Goal: Transaction & Acquisition: Purchase product/service

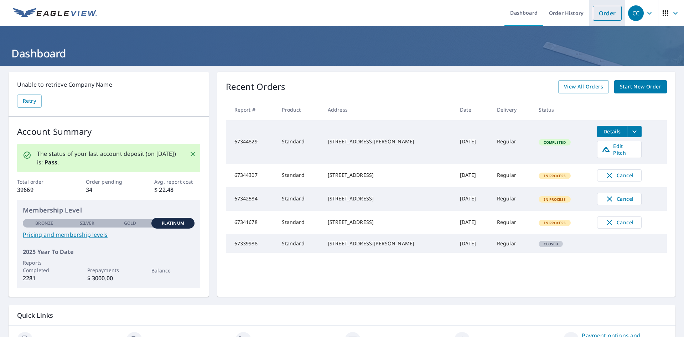
click at [601, 16] on link "Order" at bounding box center [607, 13] width 29 height 15
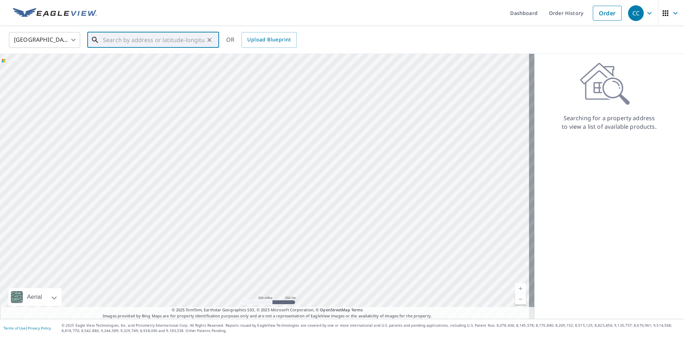
click at [105, 40] on input "text" at bounding box center [154, 40] width 102 height 20
paste input "[STREET_ADDRESS][PERSON_NAME]"
click at [166, 67] on p "[GEOGRAPHIC_DATA]" at bounding box center [158, 68] width 112 height 7
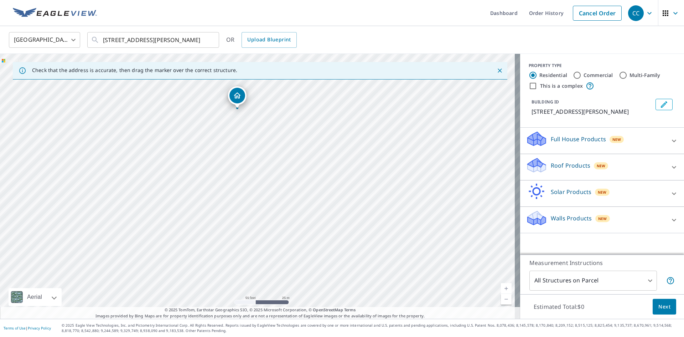
drag, startPoint x: 264, startPoint y: 196, endPoint x: 263, endPoint y: 145, distance: 51.3
click at [263, 145] on div "[STREET_ADDRESS][PERSON_NAME]" at bounding box center [260, 186] width 520 height 265
drag, startPoint x: 253, startPoint y: 205, endPoint x: 266, endPoint y: 116, distance: 89.6
click at [266, 116] on div "[STREET_ADDRESS][PERSON_NAME]" at bounding box center [260, 186] width 520 height 265
click at [177, 39] on input "[STREET_ADDRESS][PERSON_NAME]" at bounding box center [154, 40] width 102 height 20
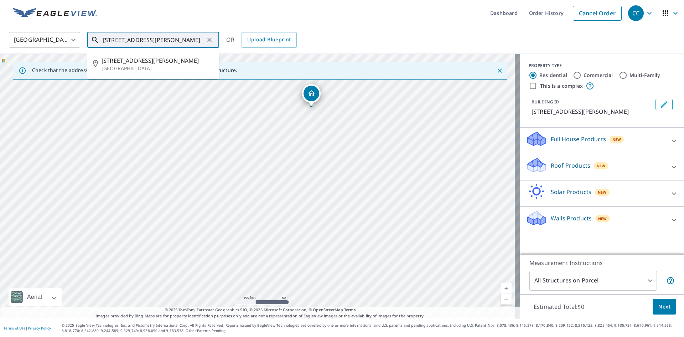
click at [177, 39] on input "[STREET_ADDRESS][PERSON_NAME]" at bounding box center [154, 40] width 102 height 20
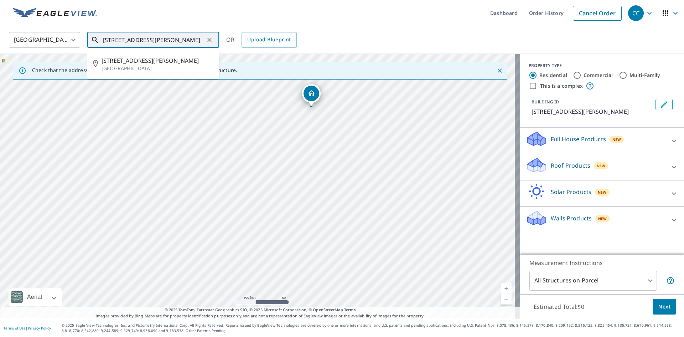
click at [177, 39] on input "[STREET_ADDRESS][PERSON_NAME]" at bounding box center [154, 40] width 102 height 20
paste input "[STREET_ADDRESS][PERSON_NAME]"
click at [162, 62] on span "[STREET_ADDRESS][PERSON_NAME]" at bounding box center [158, 60] width 112 height 9
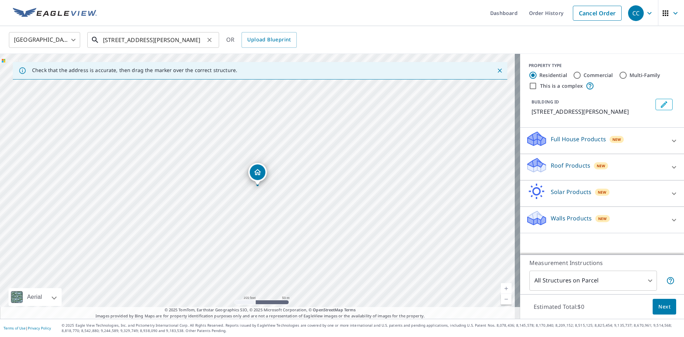
click at [154, 40] on input "[STREET_ADDRESS][PERSON_NAME]" at bounding box center [154, 40] width 102 height 20
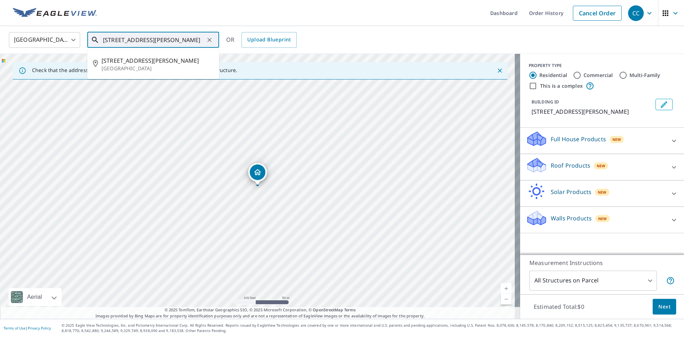
click at [154, 40] on input "[STREET_ADDRESS][PERSON_NAME]" at bounding box center [154, 40] width 102 height 20
paste input "[STREET_ADDRESS][PERSON_NAME]"
click at [164, 59] on span "[STREET_ADDRESS][PERSON_NAME]" at bounding box center [158, 60] width 112 height 9
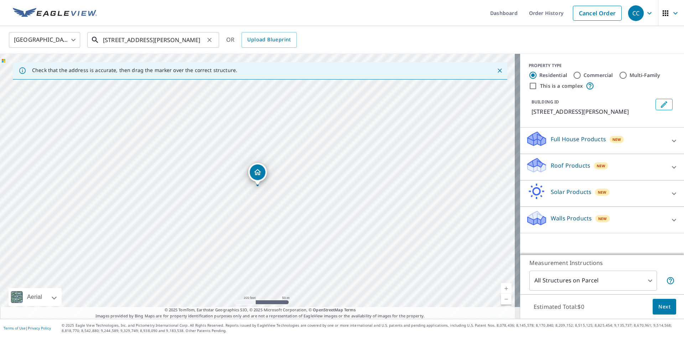
click at [175, 41] on input "[STREET_ADDRESS][PERSON_NAME]" at bounding box center [154, 40] width 102 height 20
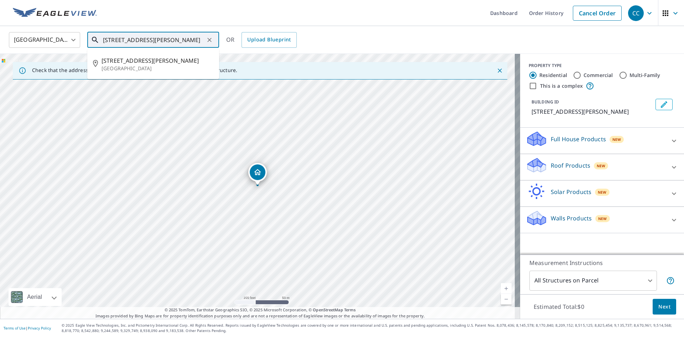
click at [175, 41] on input "[STREET_ADDRESS][PERSON_NAME]" at bounding box center [154, 40] width 102 height 20
paste input "[STREET_ADDRESS][PERSON_NAME]"
click at [167, 62] on span "[STREET_ADDRESS][PERSON_NAME]" at bounding box center [158, 60] width 112 height 9
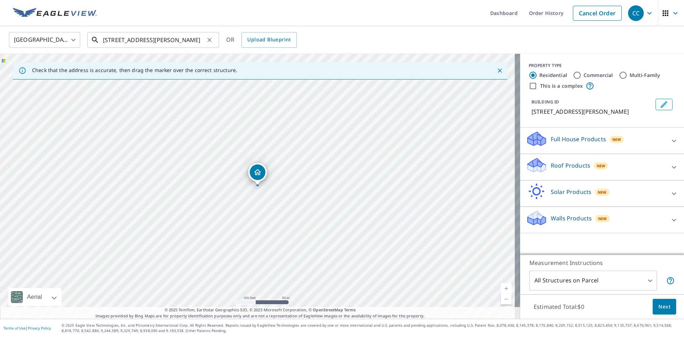
click at [163, 42] on input "[STREET_ADDRESS][PERSON_NAME]" at bounding box center [154, 40] width 102 height 20
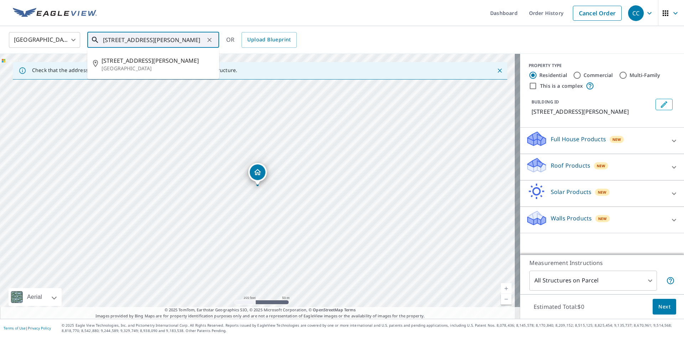
click at [163, 42] on input "[STREET_ADDRESS][PERSON_NAME]" at bounding box center [154, 40] width 102 height 20
paste input "[STREET_ADDRESS][PERSON_NAME]"
click at [171, 63] on span "[STREET_ADDRESS][PERSON_NAME]" at bounding box center [158, 60] width 112 height 9
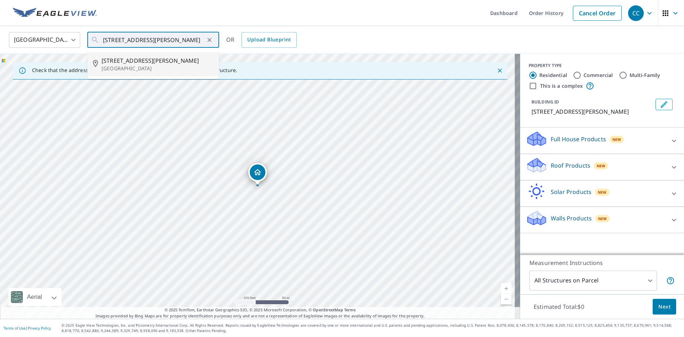
type input "[STREET_ADDRESS][PERSON_NAME]"
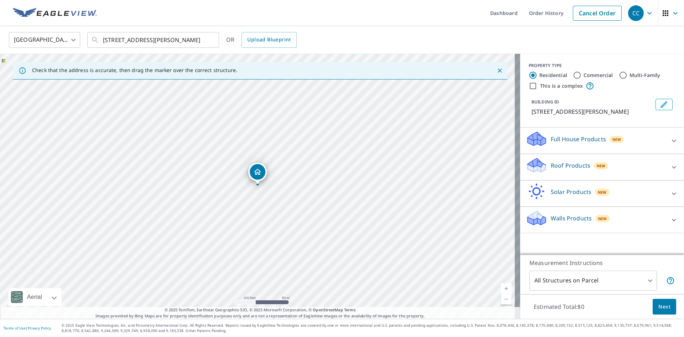
click at [573, 74] on input "Commercial" at bounding box center [577, 75] width 9 height 9
radio input "true"
type input "4"
click at [529, 86] on input "This is a complex" at bounding box center [533, 86] width 9 height 9
checkbox input "true"
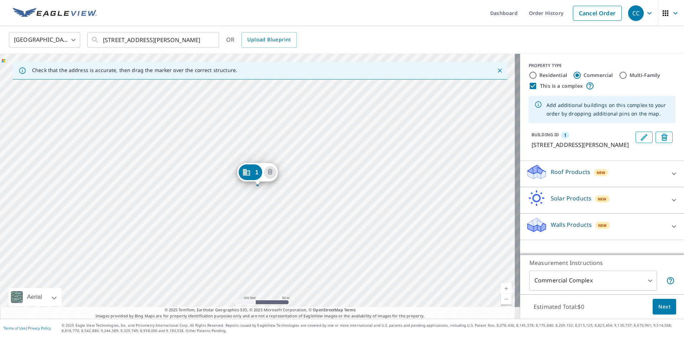
click at [252, 171] on div "1" at bounding box center [250, 172] width 24 height 16
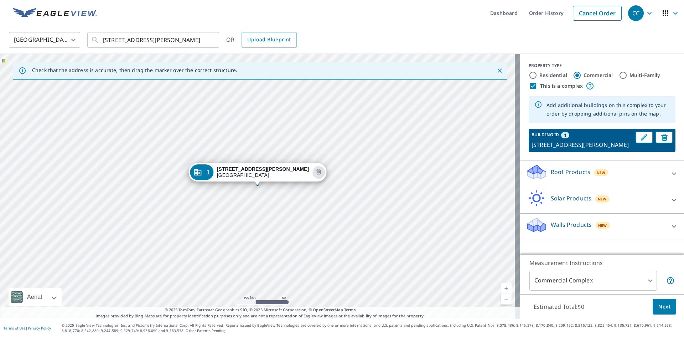
click at [267, 134] on div "1 [STREET_ADDRESS][PERSON_NAME]" at bounding box center [260, 186] width 520 height 265
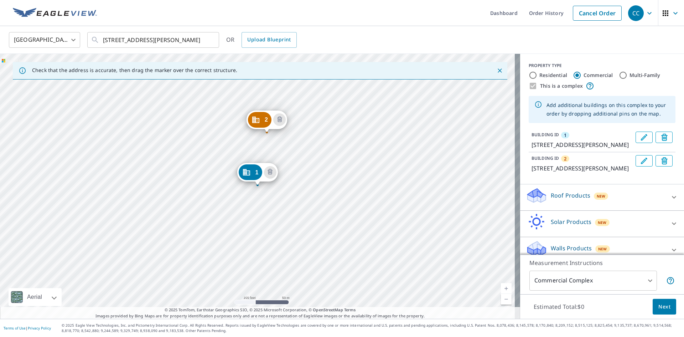
click at [317, 207] on div "2 [STREET_ADDRESS][PERSON_NAME] 1 [STREET_ADDRESS][PERSON_NAME]" at bounding box center [260, 186] width 520 height 265
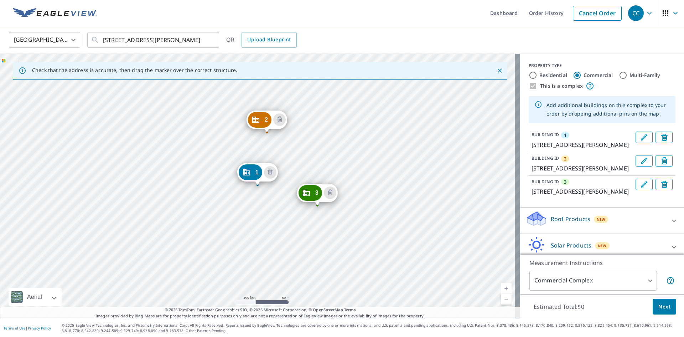
click at [319, 264] on div "2 [STREET_ADDRESS][PERSON_NAME] 3 [STREET_ADDRESS][PERSON_NAME] [GEOGRAPHIC_DAT…" at bounding box center [260, 186] width 520 height 265
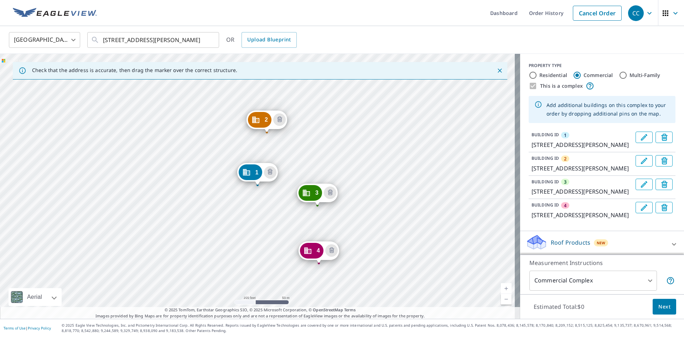
click at [294, 277] on div "2 [STREET_ADDRESS][PERSON_NAME] 3 [STREET_ADDRESS][PERSON_NAME] 4 [STREET_ADDRE…" at bounding box center [260, 186] width 520 height 265
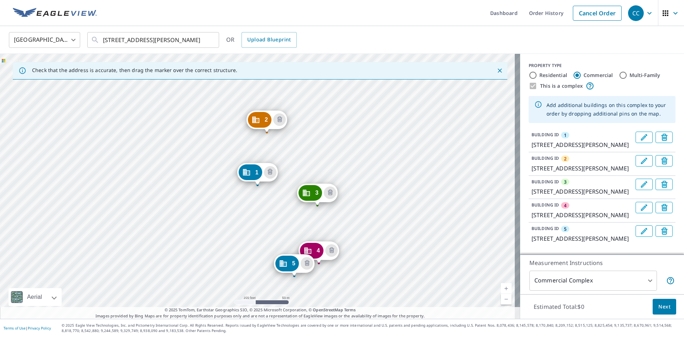
click at [262, 212] on div "2 [STREET_ADDRESS][PERSON_NAME] 3 [STREET_ADDRESS][PERSON_NAME] 4 [STREET_ADDRE…" at bounding box center [260, 186] width 520 height 265
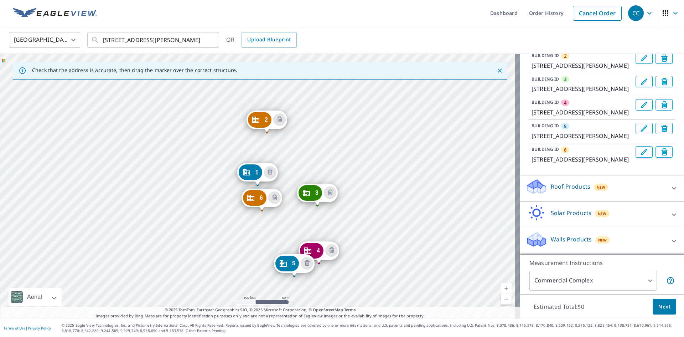
scroll to position [154, 0]
click at [658, 307] on span "Next" at bounding box center [664, 306] width 12 height 9
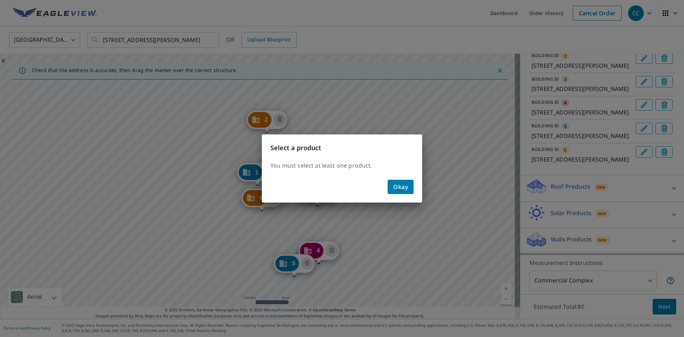
click at [410, 187] on button "Okay" at bounding box center [401, 187] width 26 height 14
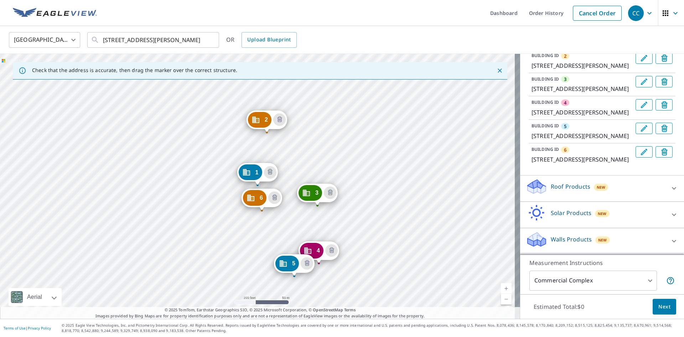
click at [608, 186] on div "Roof Products New" at bounding box center [596, 188] width 140 height 20
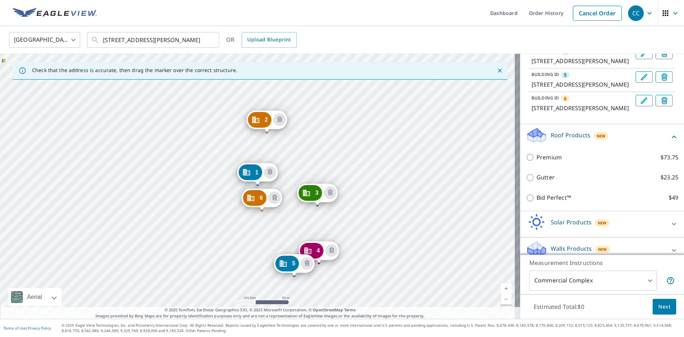
scroll to position [190, 0]
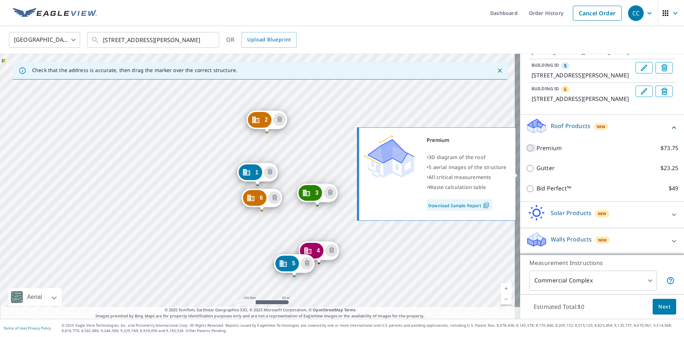
drag, startPoint x: 525, startPoint y: 172, endPoint x: 530, endPoint y: 179, distance: 9.0
click at [526, 152] on input "Premium $73.75" at bounding box center [531, 148] width 11 height 9
checkbox input "true"
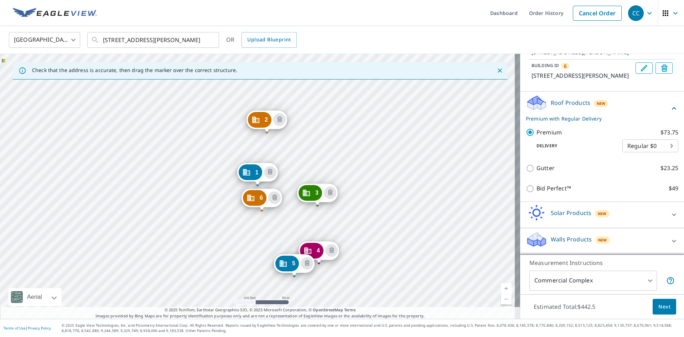
scroll to position [166, 0]
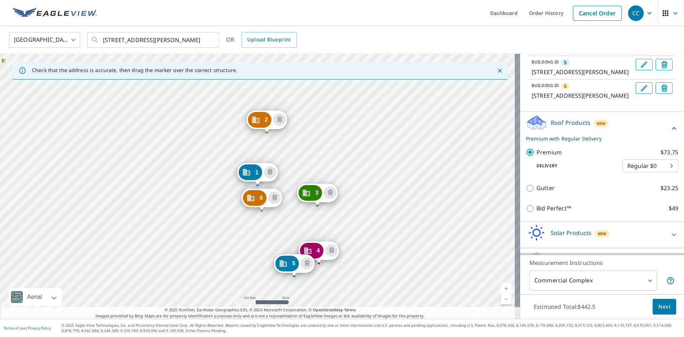
click at [663, 305] on span "Next" at bounding box center [664, 306] width 12 height 9
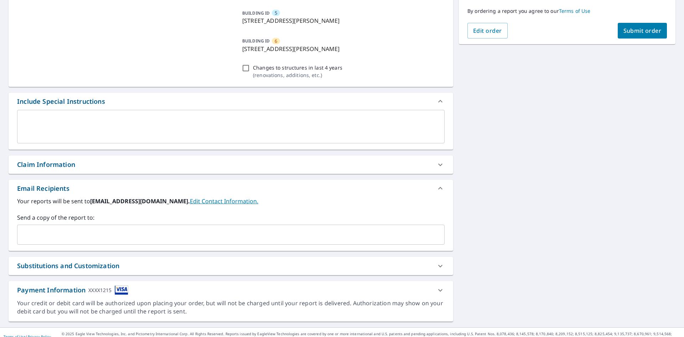
scroll to position [212, 0]
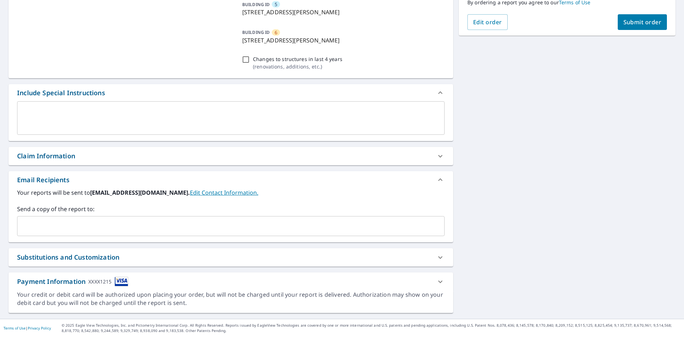
click at [71, 225] on input "text" at bounding box center [225, 226] width 410 height 14
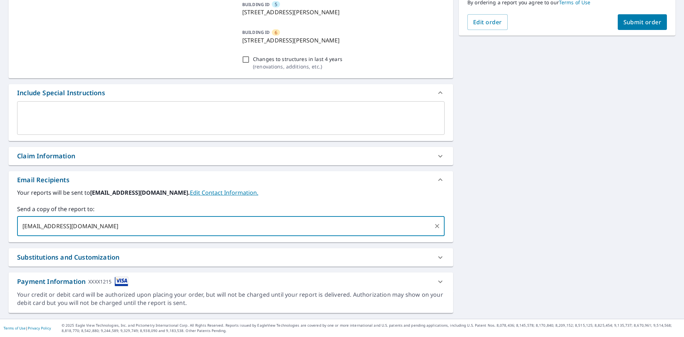
type input "[EMAIL_ADDRESS][DOMAIN_NAME]"
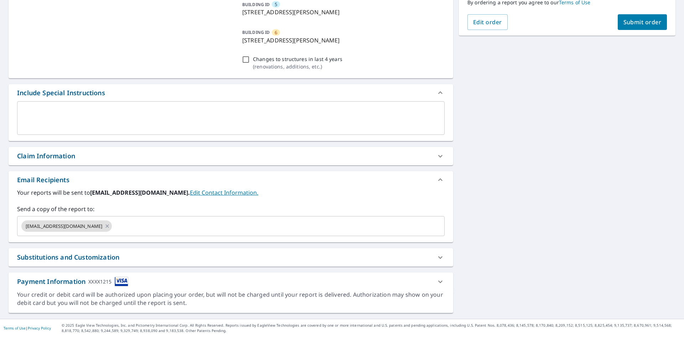
click at [552, 167] on div "2 [STREET_ADDRESS][PERSON_NAME] 3 [STREET_ADDRESS][PERSON_NAME] 4 [STREET_ADDRE…" at bounding box center [342, 86] width 684 height 465
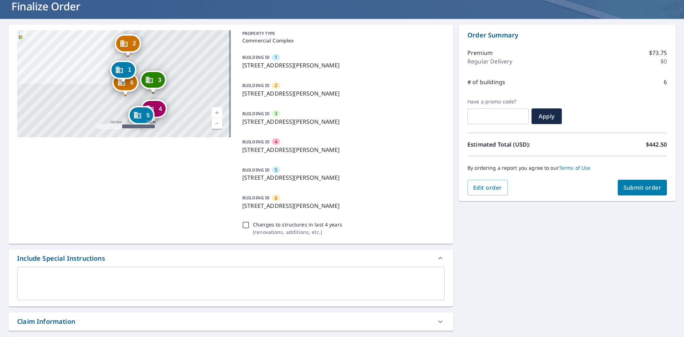
scroll to position [34, 0]
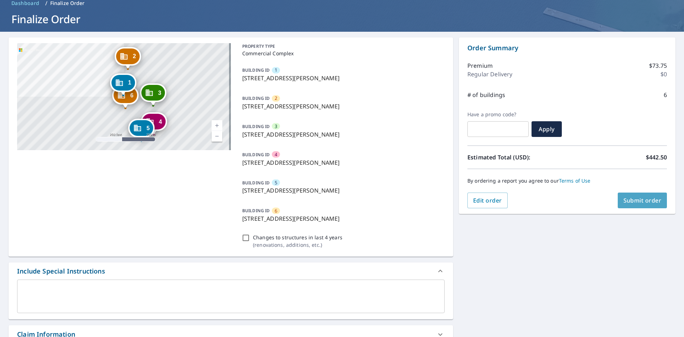
click at [627, 202] on span "Submit order" at bounding box center [642, 200] width 38 height 8
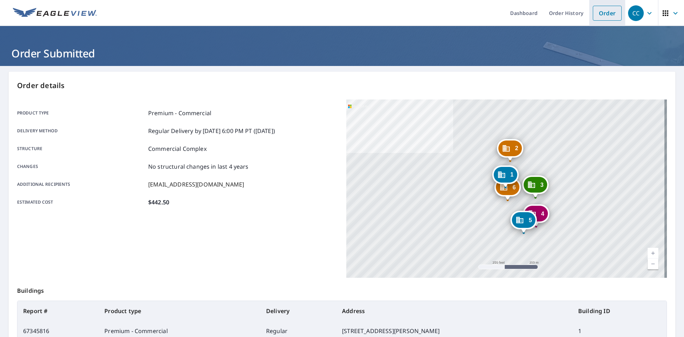
click at [604, 8] on link "Order" at bounding box center [607, 13] width 29 height 15
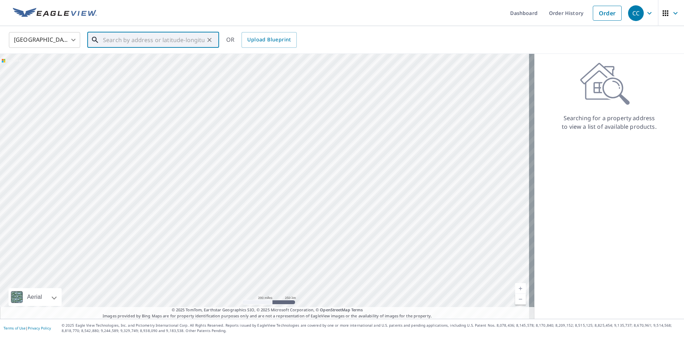
click at [104, 37] on input "text" at bounding box center [154, 40] width 102 height 20
paste input "[STREET_ADDRESS][PERSON_NAME]"
click at [139, 67] on p "[GEOGRAPHIC_DATA]" at bounding box center [158, 68] width 112 height 7
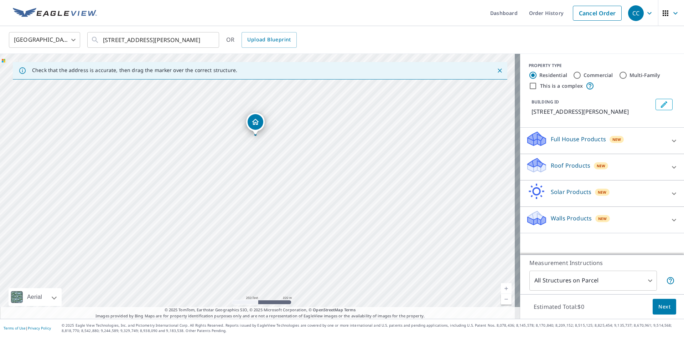
drag, startPoint x: 296, startPoint y: 201, endPoint x: 294, endPoint y: 146, distance: 54.2
click at [294, 146] on div "[STREET_ADDRESS][PERSON_NAME]" at bounding box center [260, 186] width 520 height 265
drag, startPoint x: 278, startPoint y: 144, endPoint x: 282, endPoint y: 176, distance: 32.3
click at [282, 176] on div "[STREET_ADDRESS][PERSON_NAME]" at bounding box center [260, 186] width 520 height 265
click at [181, 43] on input "[STREET_ADDRESS][PERSON_NAME]" at bounding box center [154, 40] width 102 height 20
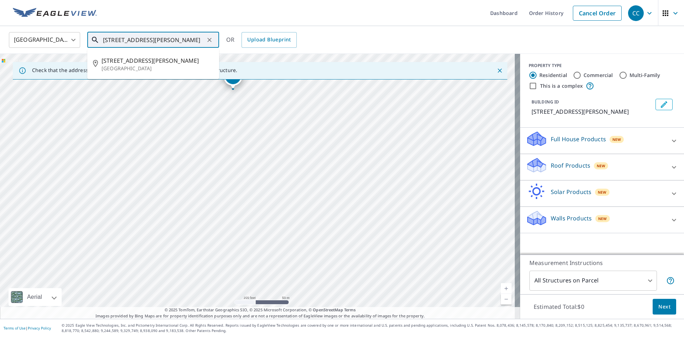
click at [180, 35] on input "[STREET_ADDRESS][PERSON_NAME]" at bounding box center [154, 40] width 102 height 20
paste input "[STREET_ADDRESS][PERSON_NAME]"
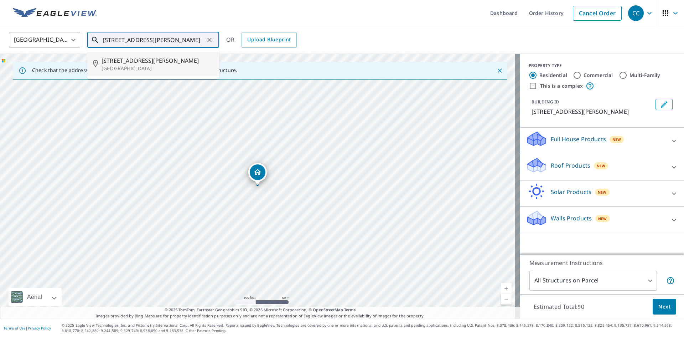
click at [178, 65] on p "[GEOGRAPHIC_DATA]" at bounding box center [158, 68] width 112 height 7
click at [180, 39] on input "[STREET_ADDRESS][PERSON_NAME]" at bounding box center [154, 40] width 102 height 20
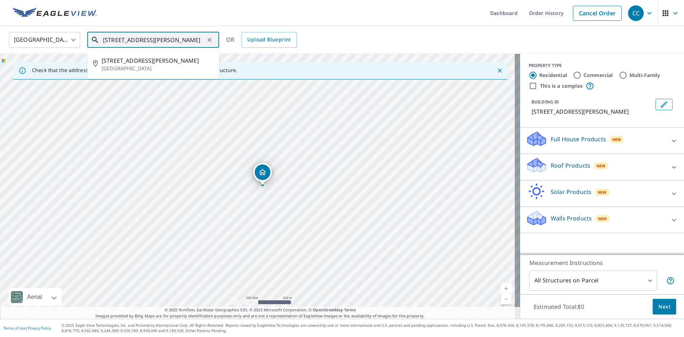
paste input "[STREET_ADDRESS][PERSON_NAME]"
click at [176, 62] on span "[STREET_ADDRESS][PERSON_NAME]" at bounding box center [158, 60] width 112 height 9
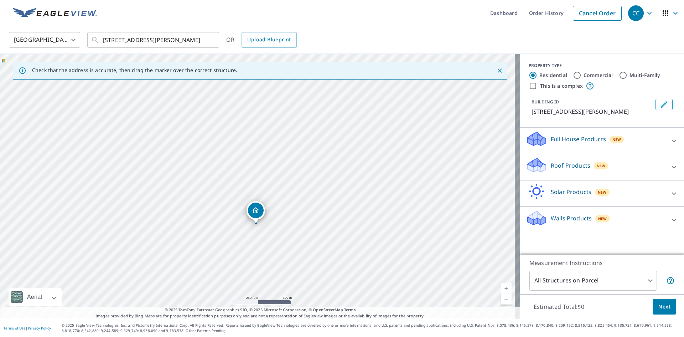
drag, startPoint x: 271, startPoint y: 133, endPoint x: 274, endPoint y: 153, distance: 19.9
click at [274, 153] on div "[STREET_ADDRESS][PERSON_NAME]" at bounding box center [260, 186] width 520 height 265
drag, startPoint x: 266, startPoint y: 111, endPoint x: 269, endPoint y: 156, distance: 45.3
click at [269, 156] on div "[STREET_ADDRESS][PERSON_NAME]" at bounding box center [260, 186] width 520 height 265
drag, startPoint x: 230, startPoint y: 248, endPoint x: 232, endPoint y: 164, distance: 83.8
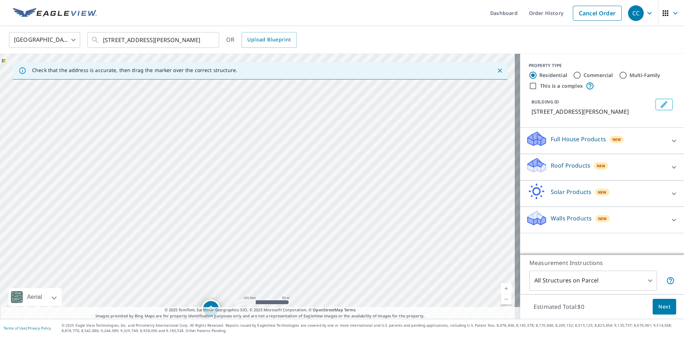
click at [232, 164] on div "[STREET_ADDRESS][PERSON_NAME]" at bounding box center [260, 186] width 520 height 265
drag, startPoint x: 256, startPoint y: 100, endPoint x: 256, endPoint y: 115, distance: 14.6
click at [256, 115] on div "[STREET_ADDRESS][PERSON_NAME]" at bounding box center [260, 186] width 520 height 265
drag, startPoint x: 241, startPoint y: 275, endPoint x: 241, endPoint y: 259, distance: 16.4
click at [241, 259] on div "[STREET_ADDRESS][PERSON_NAME]" at bounding box center [260, 186] width 520 height 265
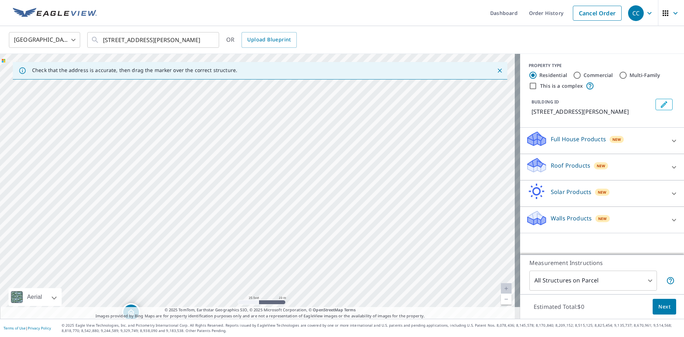
drag, startPoint x: 223, startPoint y: 233, endPoint x: 220, endPoint y: 298, distance: 65.3
click at [220, 298] on div "[STREET_ADDRESS][PERSON_NAME]" at bounding box center [260, 186] width 520 height 265
drag, startPoint x: 267, startPoint y: 183, endPoint x: 268, endPoint y: 310, distance: 127.2
click at [268, 310] on div "Check that the address is accurate, then drag the marker over the correct struc…" at bounding box center [260, 186] width 520 height 265
click at [328, 144] on div "[STREET_ADDRESS][PERSON_NAME]" at bounding box center [260, 186] width 520 height 265
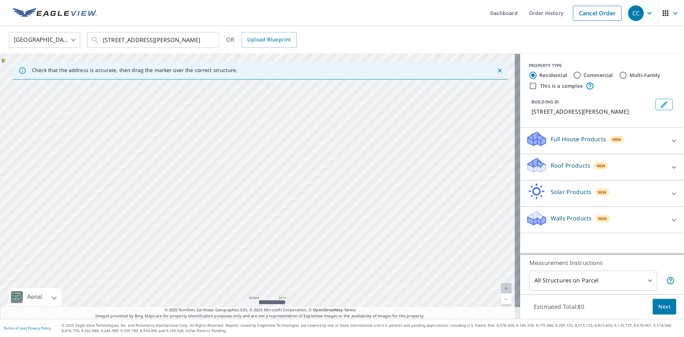
drag, startPoint x: 324, startPoint y: 119, endPoint x: 328, endPoint y: 263, distance: 144.0
click at [328, 263] on div "[STREET_ADDRESS][PERSON_NAME]" at bounding box center [260, 186] width 520 height 265
drag, startPoint x: 248, startPoint y: 93, endPoint x: 271, endPoint y: 245, distance: 153.5
click at [271, 245] on div "[STREET_ADDRESS][PERSON_NAME]" at bounding box center [260, 186] width 520 height 265
drag, startPoint x: 264, startPoint y: 150, endPoint x: 271, endPoint y: 295, distance: 145.2
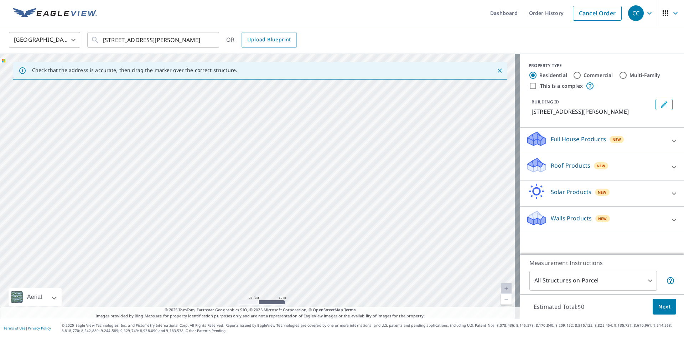
click at [271, 295] on div "[STREET_ADDRESS][PERSON_NAME]" at bounding box center [260, 186] width 520 height 265
drag, startPoint x: 290, startPoint y: 171, endPoint x: 288, endPoint y: 292, distance: 120.8
click at [288, 292] on div "[STREET_ADDRESS][PERSON_NAME]" at bounding box center [260, 186] width 520 height 265
drag, startPoint x: 275, startPoint y: 139, endPoint x: 290, endPoint y: 324, distance: 185.1
click at [290, 324] on div "Dashboard Order History Cancel Order CC [GEOGRAPHIC_DATA] [GEOGRAPHIC_DATA] ​ […" at bounding box center [342, 168] width 684 height 337
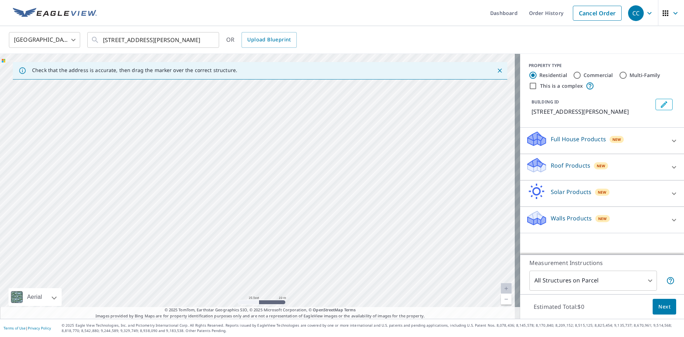
drag, startPoint x: 302, startPoint y: 130, endPoint x: 293, endPoint y: 279, distance: 148.5
click at [294, 276] on div "[STREET_ADDRESS][PERSON_NAME]" at bounding box center [260, 186] width 520 height 265
drag, startPoint x: 253, startPoint y: 104, endPoint x: 266, endPoint y: 198, distance: 95.7
click at [266, 198] on div "[STREET_ADDRESS][PERSON_NAME]" at bounding box center [260, 186] width 520 height 265
drag, startPoint x: 362, startPoint y: 235, endPoint x: 369, endPoint y: 185, distance: 50.3
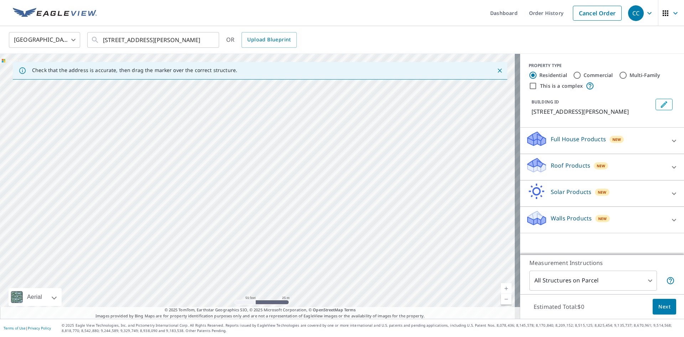
click at [369, 185] on div "[STREET_ADDRESS][PERSON_NAME]" at bounding box center [260, 186] width 520 height 265
drag, startPoint x: 343, startPoint y: 236, endPoint x: 339, endPoint y: 169, distance: 67.8
click at [339, 169] on div "[STREET_ADDRESS][PERSON_NAME]" at bounding box center [260, 186] width 520 height 265
click at [176, 37] on input "[STREET_ADDRESS][PERSON_NAME]" at bounding box center [154, 40] width 102 height 20
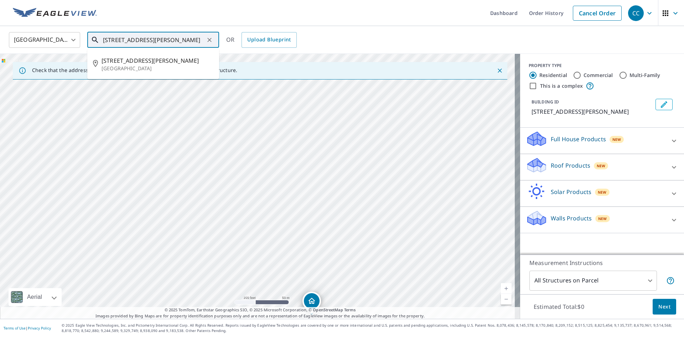
click at [176, 37] on input "[STREET_ADDRESS][PERSON_NAME]" at bounding box center [154, 40] width 102 height 20
paste input "[STREET_ADDRESS][PERSON_NAME]"
click at [180, 59] on span "[STREET_ADDRESS][PERSON_NAME]" at bounding box center [158, 60] width 112 height 9
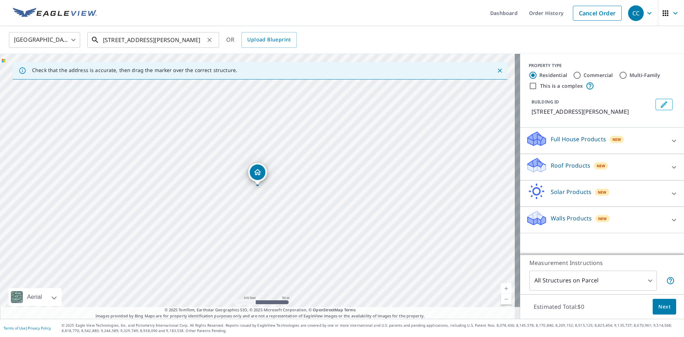
click at [172, 41] on input "[STREET_ADDRESS][PERSON_NAME]" at bounding box center [154, 40] width 102 height 20
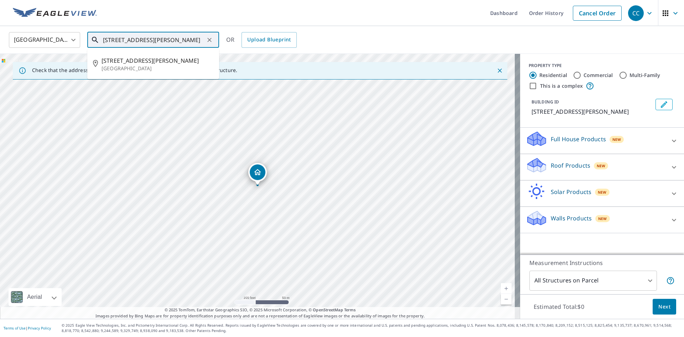
click at [172, 41] on input "[STREET_ADDRESS][PERSON_NAME]" at bounding box center [154, 40] width 102 height 20
click at [172, 40] on input "[STREET_ADDRESS][PERSON_NAME]" at bounding box center [154, 40] width 102 height 20
paste input "oad"
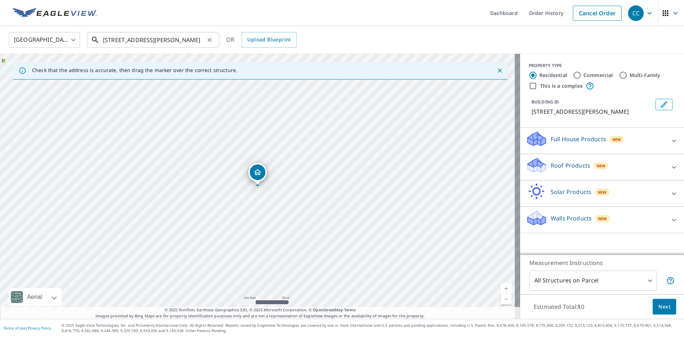
click at [139, 40] on input "[STREET_ADDRESS][PERSON_NAME]" at bounding box center [154, 40] width 102 height 20
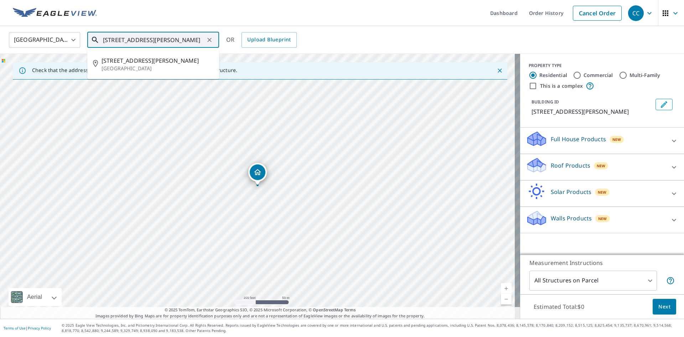
click at [139, 40] on input "[STREET_ADDRESS][PERSON_NAME]" at bounding box center [154, 40] width 102 height 20
paste input "91"
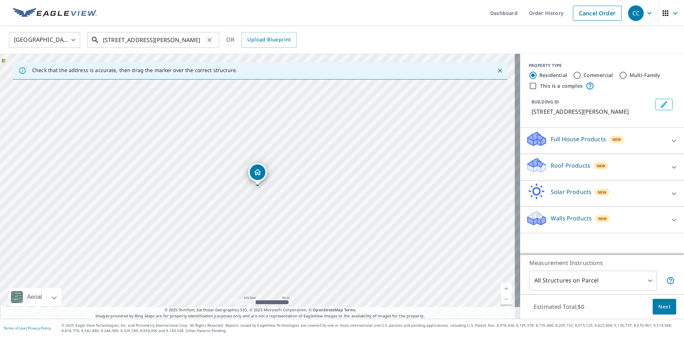
click at [186, 40] on input "[STREET_ADDRESS][PERSON_NAME]" at bounding box center [154, 40] width 102 height 20
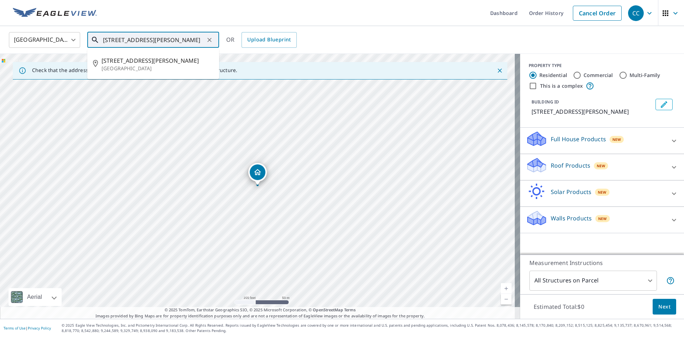
click at [186, 40] on input "[STREET_ADDRESS][PERSON_NAME]" at bounding box center [154, 40] width 102 height 20
paste input "[STREET_ADDRESS][PERSON_NAME]"
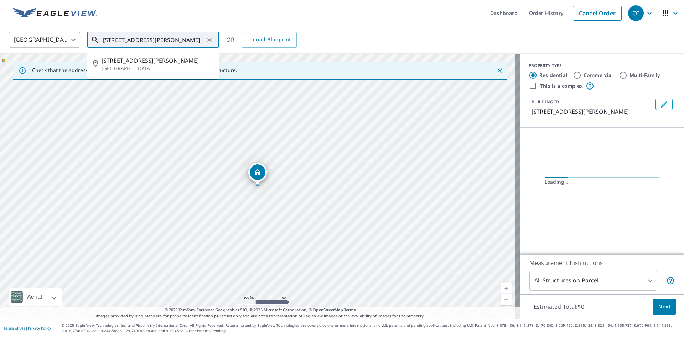
click at [173, 37] on input "[STREET_ADDRESS][PERSON_NAME]" at bounding box center [154, 40] width 102 height 20
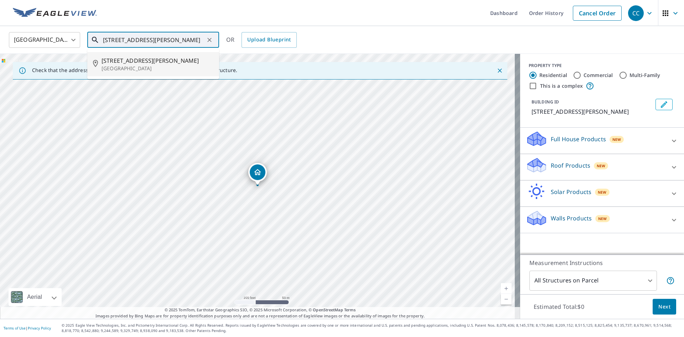
click at [169, 59] on span "[STREET_ADDRESS][PERSON_NAME]" at bounding box center [158, 60] width 112 height 9
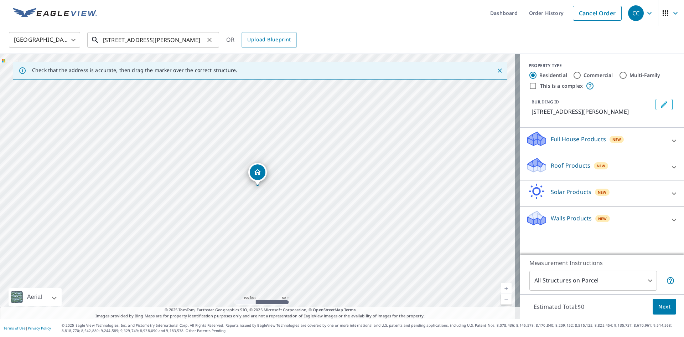
click at [157, 40] on input "[STREET_ADDRESS][PERSON_NAME]" at bounding box center [154, 40] width 102 height 20
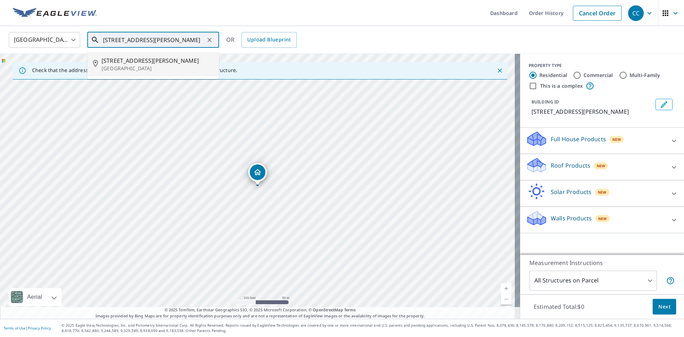
click at [157, 40] on input "[STREET_ADDRESS][PERSON_NAME]" at bounding box center [154, 40] width 102 height 20
paste input "[STREET_ADDRESS][PERSON_NAME]"
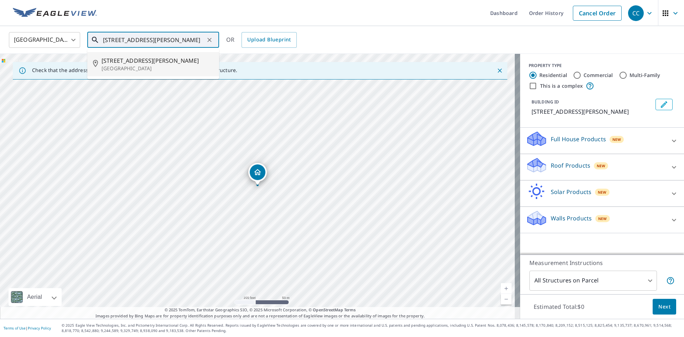
click at [159, 66] on p "[GEOGRAPHIC_DATA]" at bounding box center [158, 68] width 112 height 7
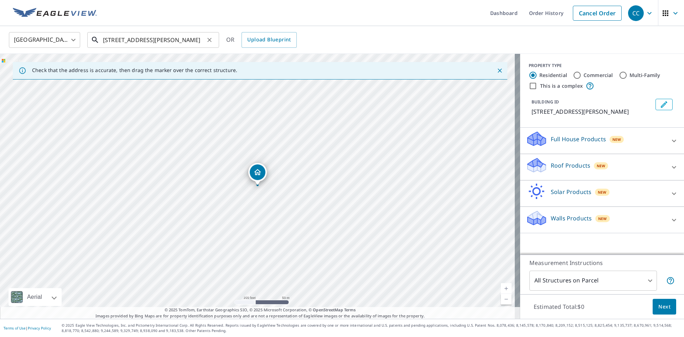
click at [136, 41] on input "[STREET_ADDRESS][PERSON_NAME]" at bounding box center [154, 40] width 102 height 20
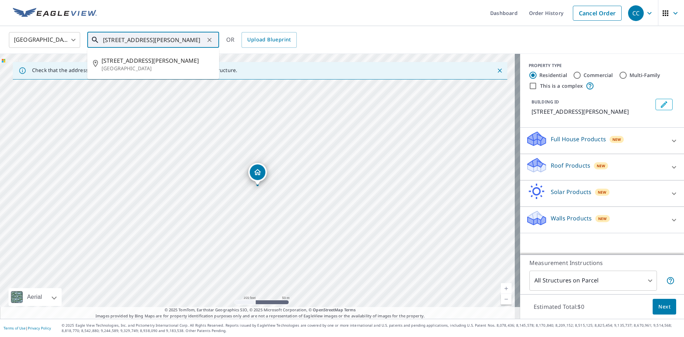
click at [137, 41] on input "[STREET_ADDRESS][PERSON_NAME]" at bounding box center [154, 40] width 102 height 20
paste input "[STREET_ADDRESS][PERSON_NAME]"
click at [115, 65] on p "[GEOGRAPHIC_DATA]" at bounding box center [158, 68] width 112 height 7
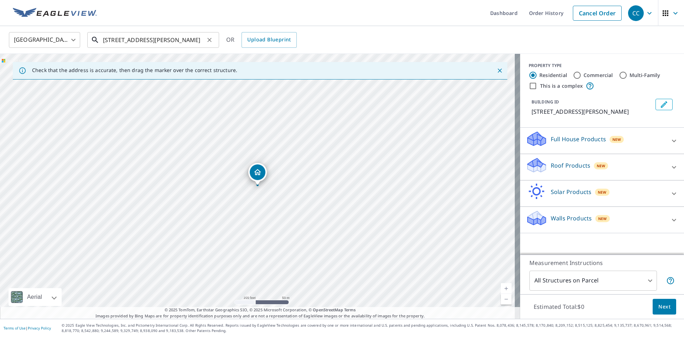
click at [161, 41] on input "[STREET_ADDRESS][PERSON_NAME]" at bounding box center [154, 40] width 102 height 20
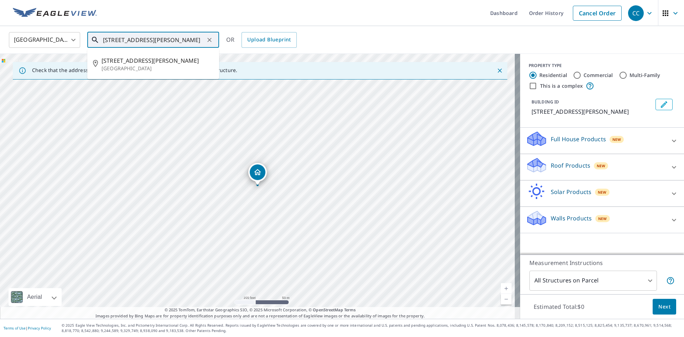
click at [161, 41] on input "[STREET_ADDRESS][PERSON_NAME]" at bounding box center [154, 40] width 102 height 20
paste input "[STREET_ADDRESS][PERSON_NAME]"
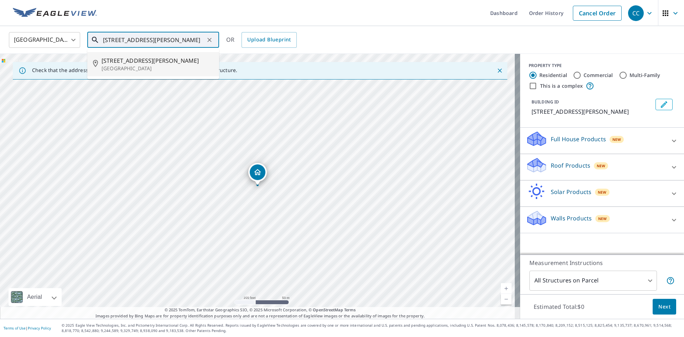
click at [145, 65] on p "[GEOGRAPHIC_DATA]" at bounding box center [158, 68] width 112 height 7
click at [169, 40] on input "[STREET_ADDRESS][PERSON_NAME]" at bounding box center [154, 40] width 102 height 20
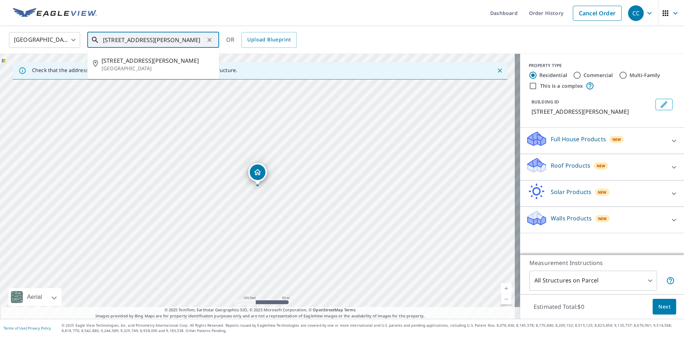
click at [169, 40] on input "[STREET_ADDRESS][PERSON_NAME]" at bounding box center [154, 40] width 102 height 20
paste input "[STREET_ADDRESS][PERSON_NAME]"
click at [171, 66] on p "[GEOGRAPHIC_DATA]" at bounding box center [158, 68] width 112 height 7
type input "[STREET_ADDRESS][PERSON_NAME]"
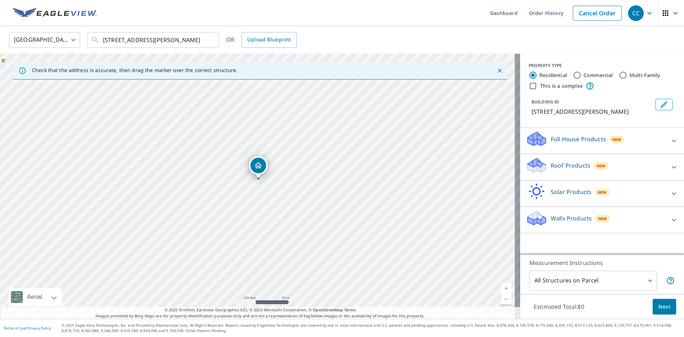
drag, startPoint x: 288, startPoint y: 209, endPoint x: 294, endPoint y: 115, distance: 93.5
click at [294, 115] on div "[STREET_ADDRESS][PERSON_NAME]" at bounding box center [260, 186] width 520 height 265
drag, startPoint x: 277, startPoint y: 205, endPoint x: 274, endPoint y: 116, distance: 89.5
click at [274, 116] on div "[STREET_ADDRESS][PERSON_NAME]" at bounding box center [260, 186] width 520 height 265
click at [575, 76] on input "Commercial" at bounding box center [577, 75] width 9 height 9
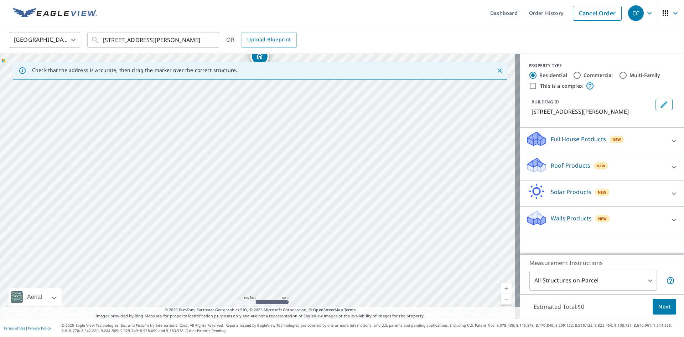
radio input "true"
type input "4"
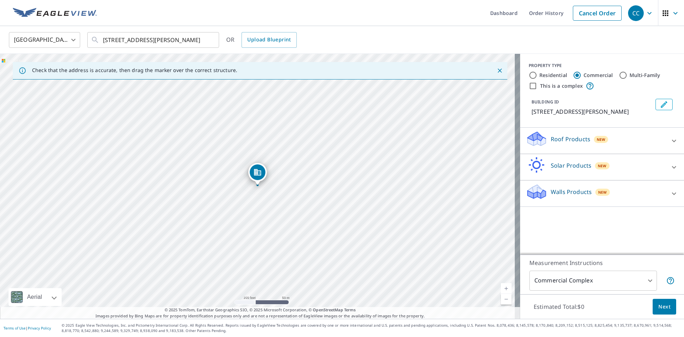
click at [529, 87] on input "This is a complex" at bounding box center [533, 86] width 9 height 9
checkbox input "true"
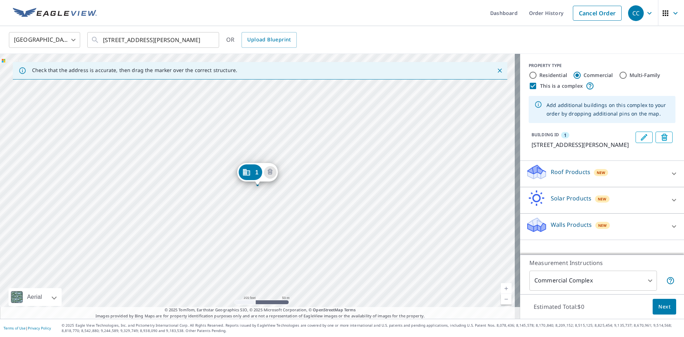
click at [612, 182] on div "Roof Products New" at bounding box center [596, 174] width 140 height 20
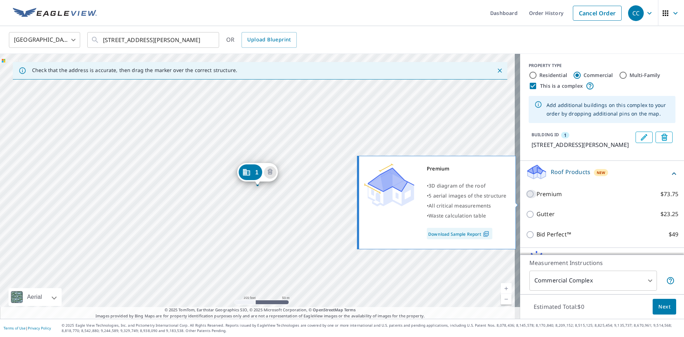
click at [526, 198] on input "Premium $73.75" at bounding box center [531, 194] width 11 height 9
checkbox input "true"
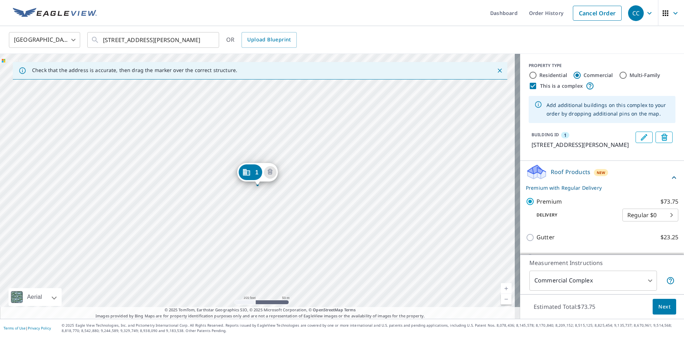
click at [249, 215] on div "1 [STREET_ADDRESS][PERSON_NAME]" at bounding box center [260, 186] width 520 height 265
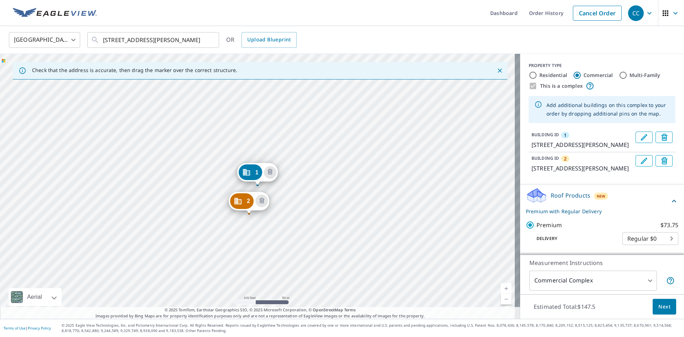
click at [260, 255] on div "2 [STREET_ADDRESS][PERSON_NAME] 1 [STREET_ADDRESS][PERSON_NAME]" at bounding box center [260, 186] width 520 height 265
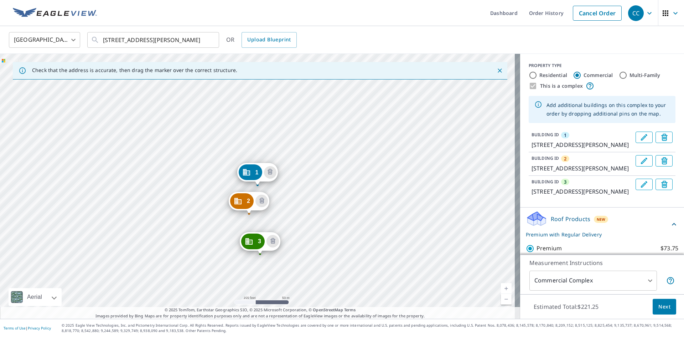
drag, startPoint x: 290, startPoint y: 257, endPoint x: 290, endPoint y: 261, distance: 3.9
click at [290, 257] on div "2 [STREET_ADDRESS][PERSON_NAME] [STREET_ADDRESS][PERSON_NAME] 1 [STREET_ADDRESS…" at bounding box center [260, 186] width 520 height 265
click at [260, 281] on div "2 [STREET_ADDRESS][PERSON_NAME] [STREET_ADDRESS][PERSON_NAME] 1 [STREET_ADDRESS…" at bounding box center [260, 186] width 520 height 265
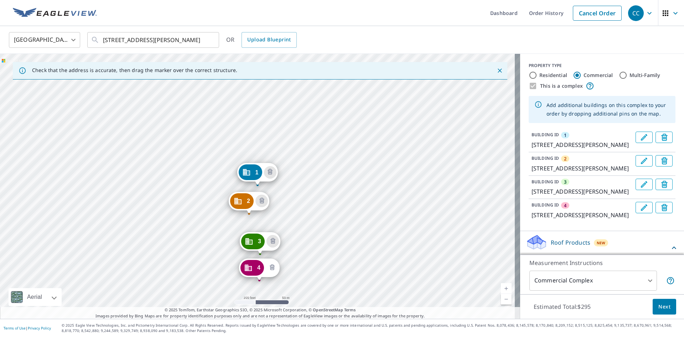
click at [270, 266] on icon "Delete building 4" at bounding box center [272, 267] width 9 height 9
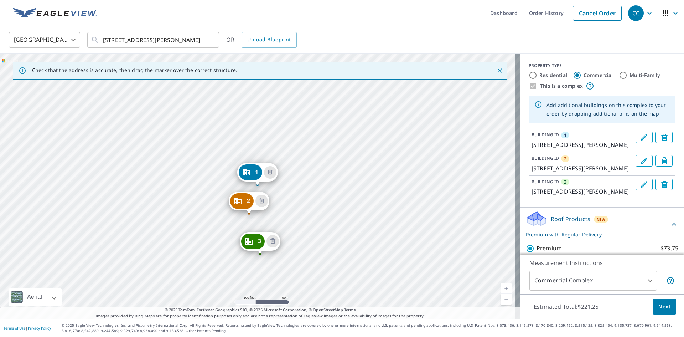
click at [293, 257] on div "2 [STREET_ADDRESS][PERSON_NAME] [STREET_ADDRESS][PERSON_NAME] 1 [STREET_ADDRESS…" at bounding box center [260, 186] width 520 height 265
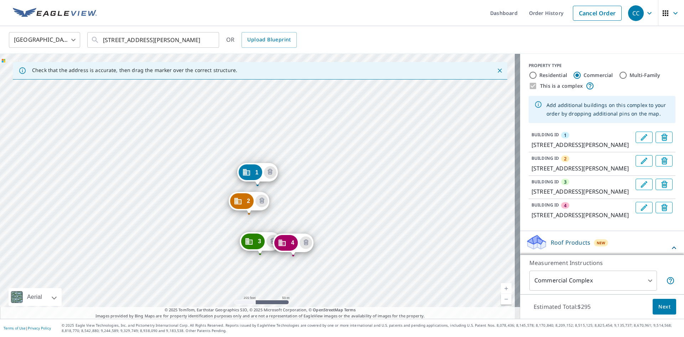
click at [255, 282] on div "2 [STREET_ADDRESS][PERSON_NAME] 3 [STREET_ADDRESS][PERSON_NAME] 4 [STREET_ADDRE…" at bounding box center [260, 186] width 520 height 265
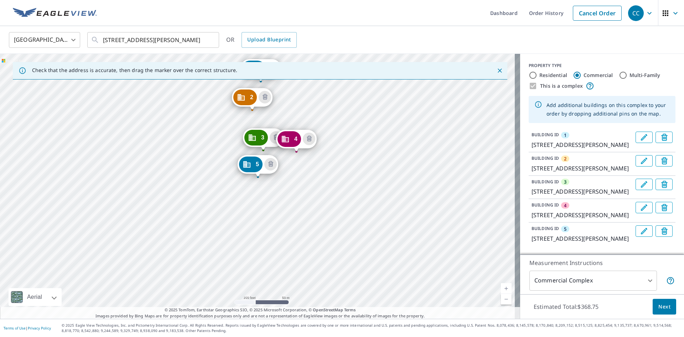
drag, startPoint x: 301, startPoint y: 153, endPoint x: 303, endPoint y: 48, distance: 105.1
click at [303, 48] on div "[GEOGRAPHIC_DATA] [GEOGRAPHIC_DATA] ​ [STREET_ADDRESS][PERSON_NAME] ​ OR Upload…" at bounding box center [342, 172] width 684 height 292
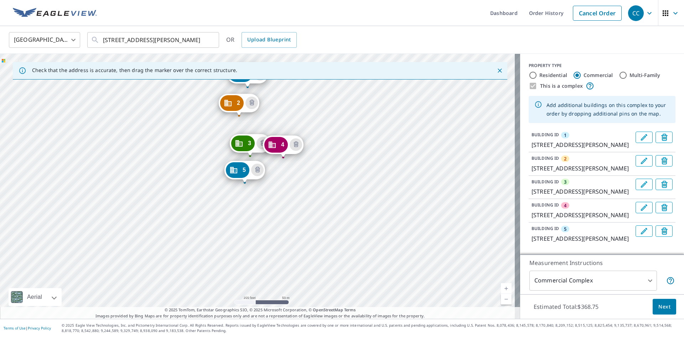
click at [300, 73] on div "Check that the address is accurate, then drag the marker over the correct struc…" at bounding box center [260, 70] width 494 height 17
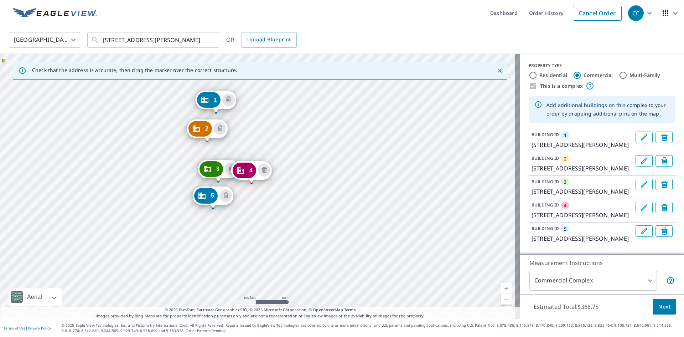
click at [259, 85] on div "2 [STREET_ADDRESS][PERSON_NAME] [GEOGRAPHIC_DATA][STREET_ADDRESS][PERSON_NAME] …" at bounding box center [260, 186] width 520 height 265
click at [220, 254] on div "2 [STREET_ADDRESS][PERSON_NAME] [GEOGRAPHIC_DATA][STREET_ADDRESS][PERSON_NAME] …" at bounding box center [260, 186] width 520 height 265
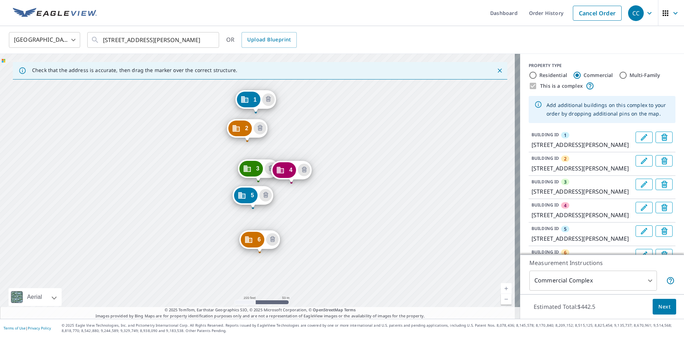
drag, startPoint x: 324, startPoint y: 158, endPoint x: 319, endPoint y: 56, distance: 102.7
click at [319, 56] on div "2 [STREET_ADDRESS][PERSON_NAME] 3 [STREET_ADDRESS][PERSON_NAME] 4 [STREET_ADDRE…" at bounding box center [260, 186] width 520 height 265
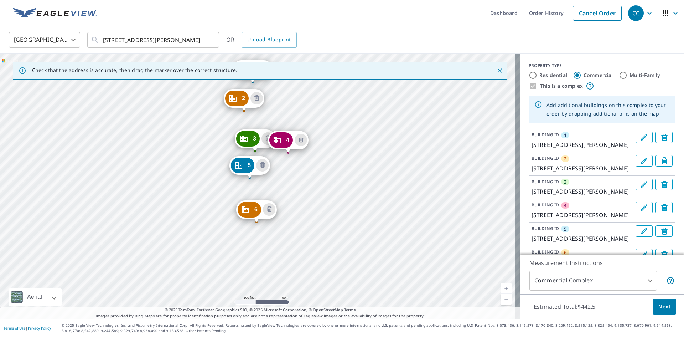
click at [256, 254] on div "2 [STREET_ADDRESS][PERSON_NAME] 3 [STREET_ADDRESS][PERSON_NAME] 4 [STREET_ADDRE…" at bounding box center [260, 186] width 520 height 265
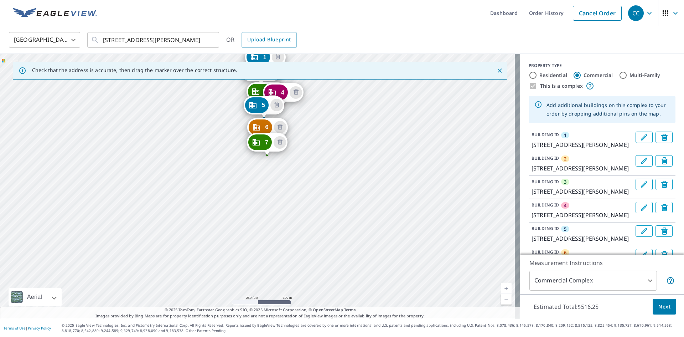
drag, startPoint x: 290, startPoint y: 240, endPoint x: 280, endPoint y: 162, distance: 78.7
click at [280, 162] on div "2 [STREET_ADDRESS][PERSON_NAME] [GEOGRAPHIC_DATA][STREET_ADDRESS][PERSON_NAME] …" at bounding box center [260, 186] width 520 height 265
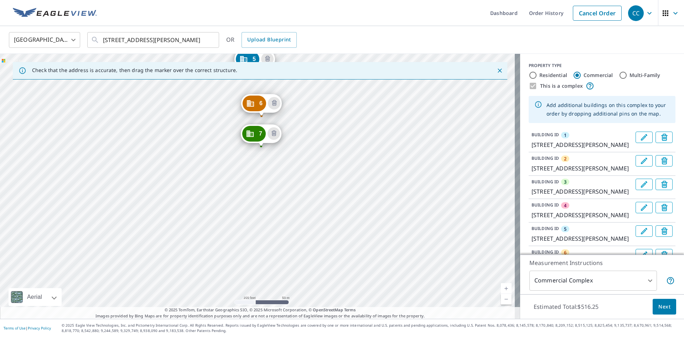
click at [295, 156] on div "2 [STREET_ADDRESS][PERSON_NAME] [GEOGRAPHIC_DATA][STREET_ADDRESS][PERSON_NAME] …" at bounding box center [260, 186] width 520 height 265
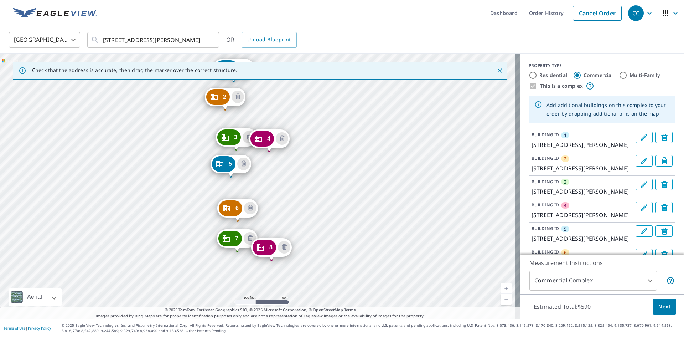
drag, startPoint x: 311, startPoint y: 164, endPoint x: 272, endPoint y: 15, distance: 153.6
click at [272, 15] on div "Dashboard Order History Cancel Order CC [GEOGRAPHIC_DATA] [GEOGRAPHIC_DATA] ​ […" at bounding box center [342, 168] width 684 height 337
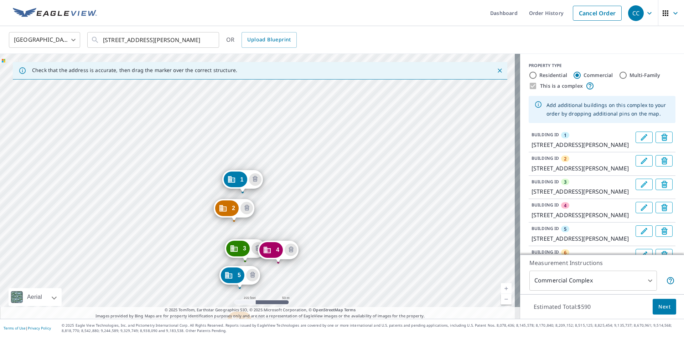
click at [296, 170] on div "2 [STREET_ADDRESS][PERSON_NAME] 3 [STREET_ADDRESS][PERSON_NAME] 4 [STREET_ADDRE…" at bounding box center [260, 186] width 520 height 265
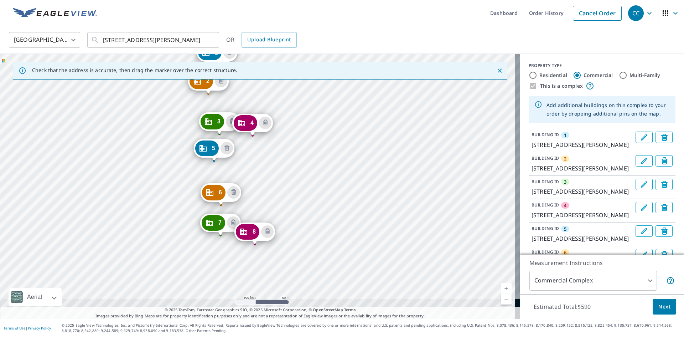
drag, startPoint x: 299, startPoint y: 220, endPoint x: 266, endPoint y: 57, distance: 165.6
click at [266, 57] on div "2 [STREET_ADDRESS][PERSON_NAME] 3 [STREET_ADDRESS][PERSON_NAME] 4 [STREET_ADDRE…" at bounding box center [260, 186] width 520 height 265
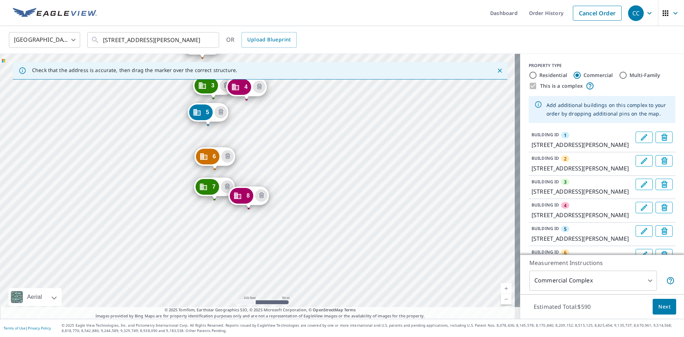
click at [204, 227] on div "2 [STREET_ADDRESS][PERSON_NAME] 3 [STREET_ADDRESS][PERSON_NAME] 4 [STREET_ADDRE…" at bounding box center [260, 186] width 520 height 265
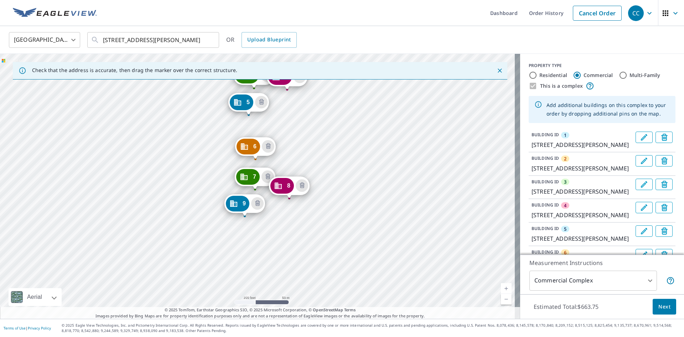
drag, startPoint x: 231, startPoint y: 249, endPoint x: 225, endPoint y: 83, distance: 165.8
click at [225, 83] on div "2 [STREET_ADDRESS][PERSON_NAME] 3 [STREET_ADDRESS][PERSON_NAME] 4 [STREET_ADDRE…" at bounding box center [260, 186] width 520 height 265
click at [260, 260] on div "2 [STREET_ADDRESS][PERSON_NAME] 3 [STREET_ADDRESS][PERSON_NAME] 4 [STREET_ADDRE…" at bounding box center [260, 186] width 520 height 265
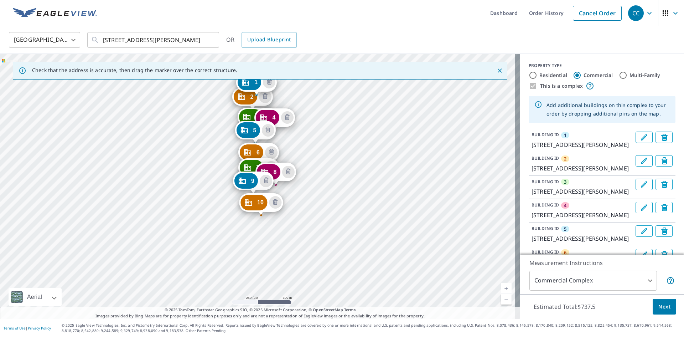
drag, startPoint x: 305, startPoint y: 248, endPoint x: 286, endPoint y: 143, distance: 106.9
click at [286, 143] on div "2 [STREET_ADDRESS][PERSON_NAME] 3 [STREET_ADDRESS][PERSON_NAME] 4 [STREET_ADDRE…" at bounding box center [260, 186] width 520 height 265
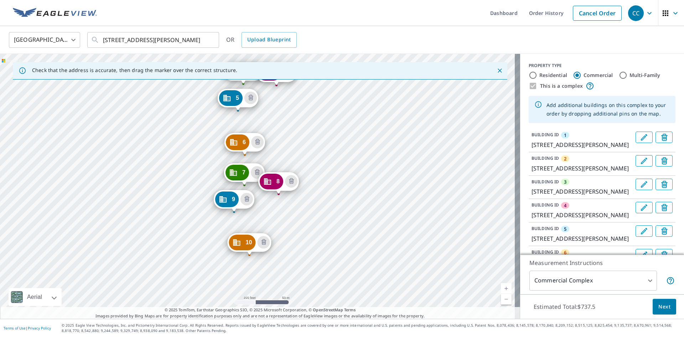
drag, startPoint x: 299, startPoint y: 217, endPoint x: 293, endPoint y: 250, distance: 33.6
click at [293, 250] on div "2 [STREET_ADDRESS][PERSON_NAME] 3 [STREET_ADDRESS][PERSON_NAME] 4 [STREET_ADDRE…" at bounding box center [260, 186] width 520 height 265
drag, startPoint x: 235, startPoint y: 201, endPoint x: 235, endPoint y: 213, distance: 11.8
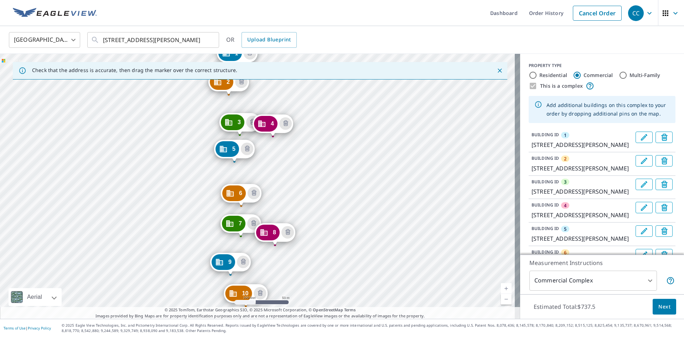
drag, startPoint x: 315, startPoint y: 202, endPoint x: 292, endPoint y: 69, distance: 135.1
click at [292, 69] on div "Check that the address is accurate, then drag the marker over the correct struc…" at bounding box center [260, 186] width 520 height 265
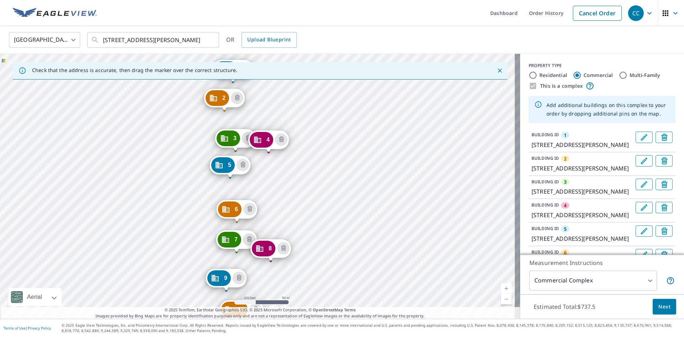
click at [290, 99] on div "2 [STREET_ADDRESS][PERSON_NAME] 3 [STREET_ADDRESS][PERSON_NAME] 4 [STREET_ADDRE…" at bounding box center [260, 186] width 520 height 265
click at [658, 306] on span "Next" at bounding box center [664, 306] width 12 height 9
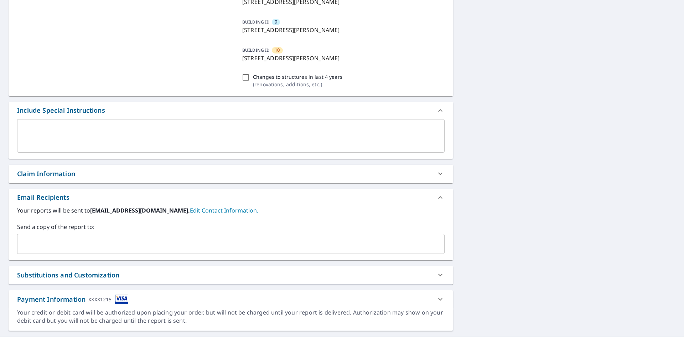
scroll to position [321, 0]
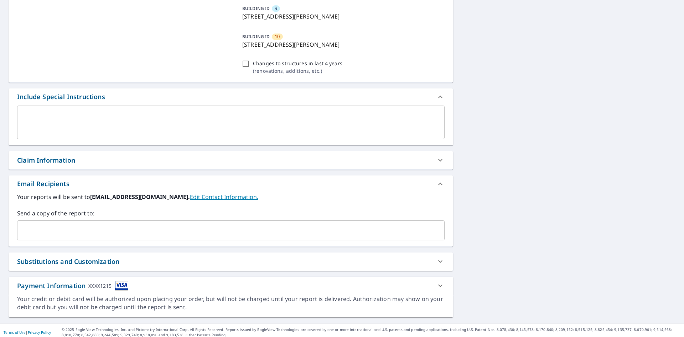
click at [71, 162] on div "Claim Information" at bounding box center [46, 160] width 58 height 10
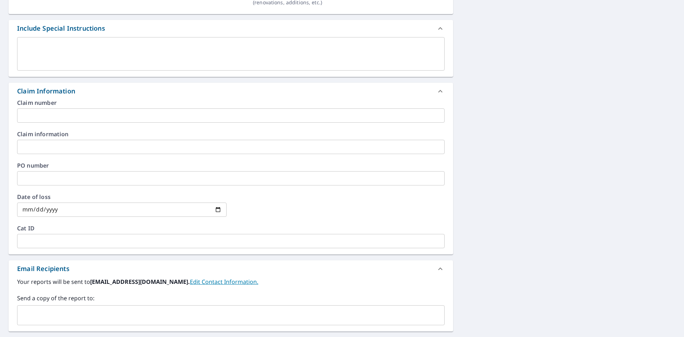
scroll to position [392, 0]
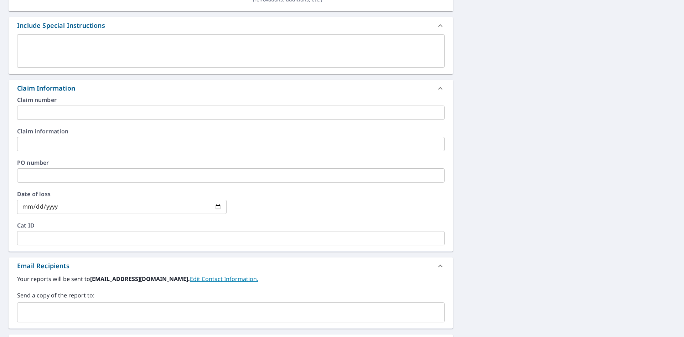
click at [97, 106] on input "text" at bounding box center [231, 112] width 428 height 14
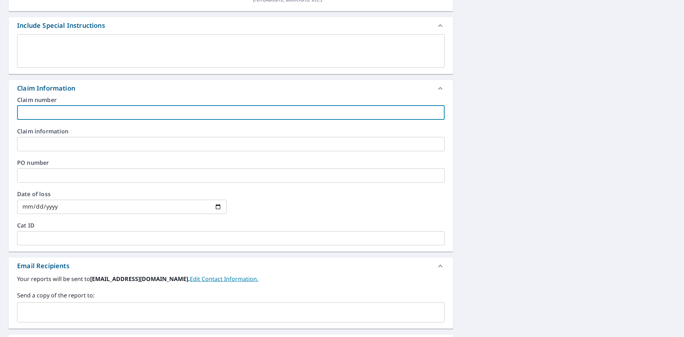
paste input "8158720"
click at [142, 113] on input "8158720 -" at bounding box center [231, 112] width 428 height 14
paste input "[GEOGRAPHIC_DATA][PERSON_NAME] Condominium V Assn Inc property"
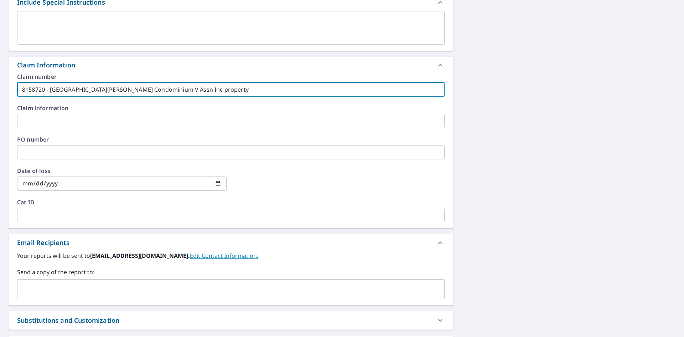
scroll to position [428, 0]
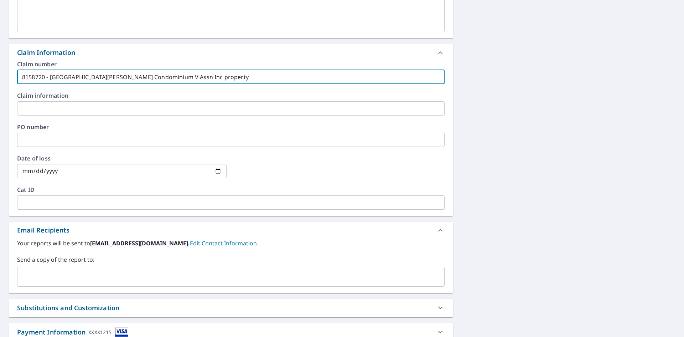
type input "8158720 - [GEOGRAPHIC_DATA][PERSON_NAME] Condominium V Assn Inc property"
click at [77, 275] on input "text" at bounding box center [225, 277] width 410 height 14
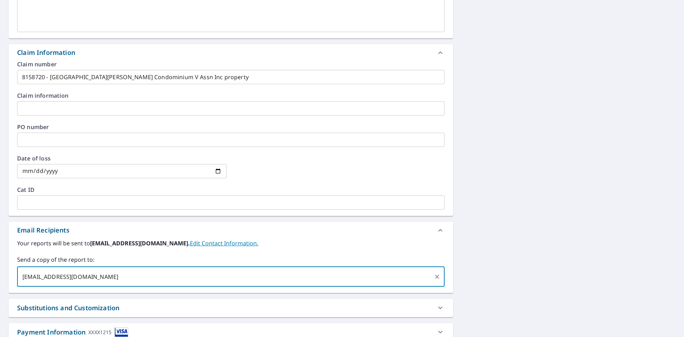
type input "[EMAIL_ADDRESS][DOMAIN_NAME]"
click at [421, 164] on div at bounding box center [339, 170] width 209 height 31
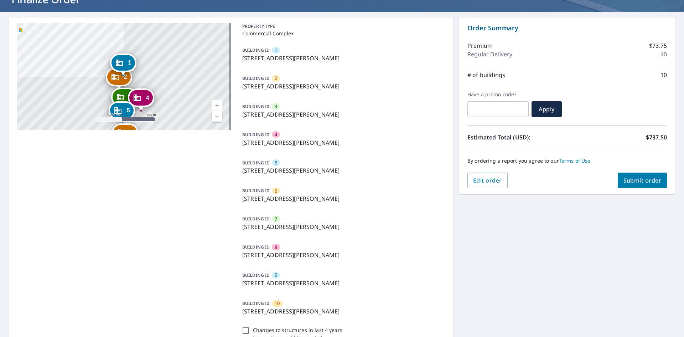
scroll to position [15, 0]
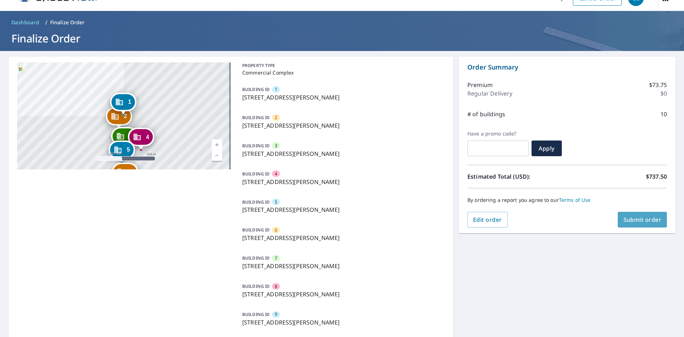
click at [635, 223] on span "Submit order" at bounding box center [642, 220] width 38 height 8
